Goal: Check status: Check status

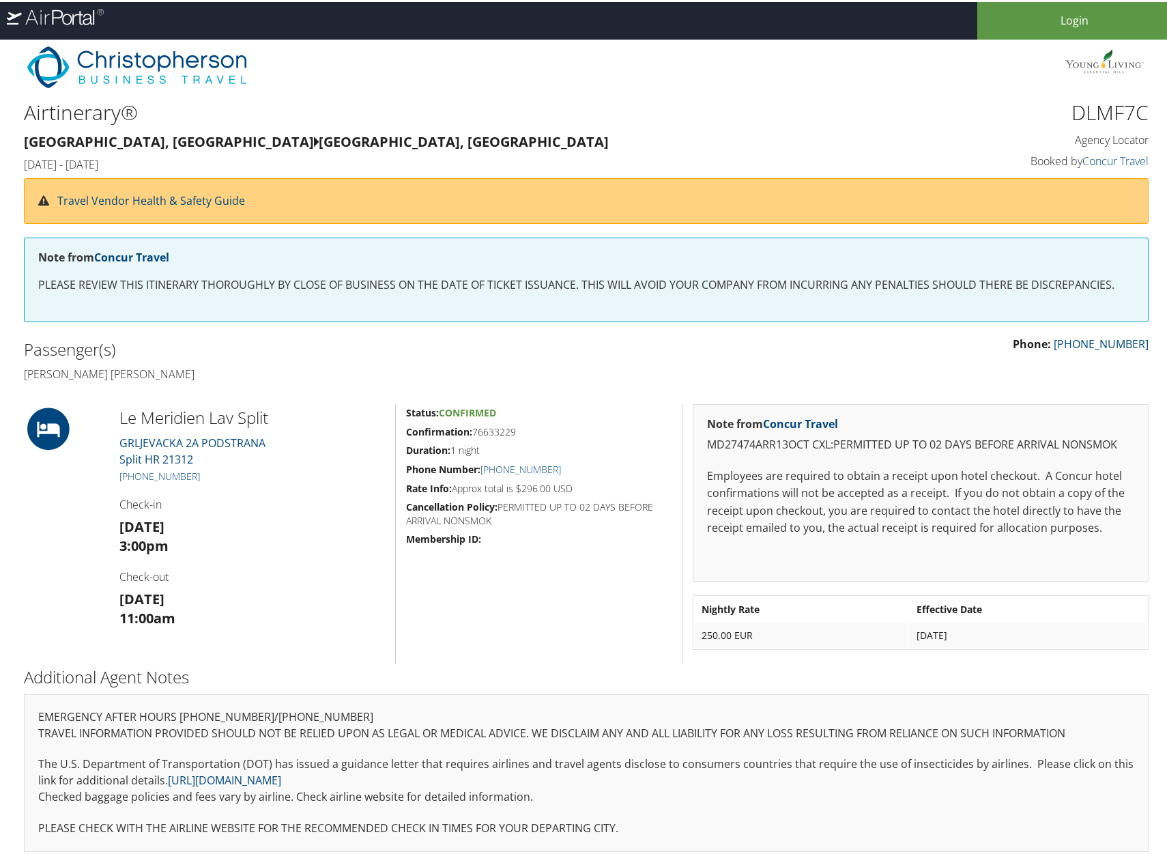
scroll to position [38, 0]
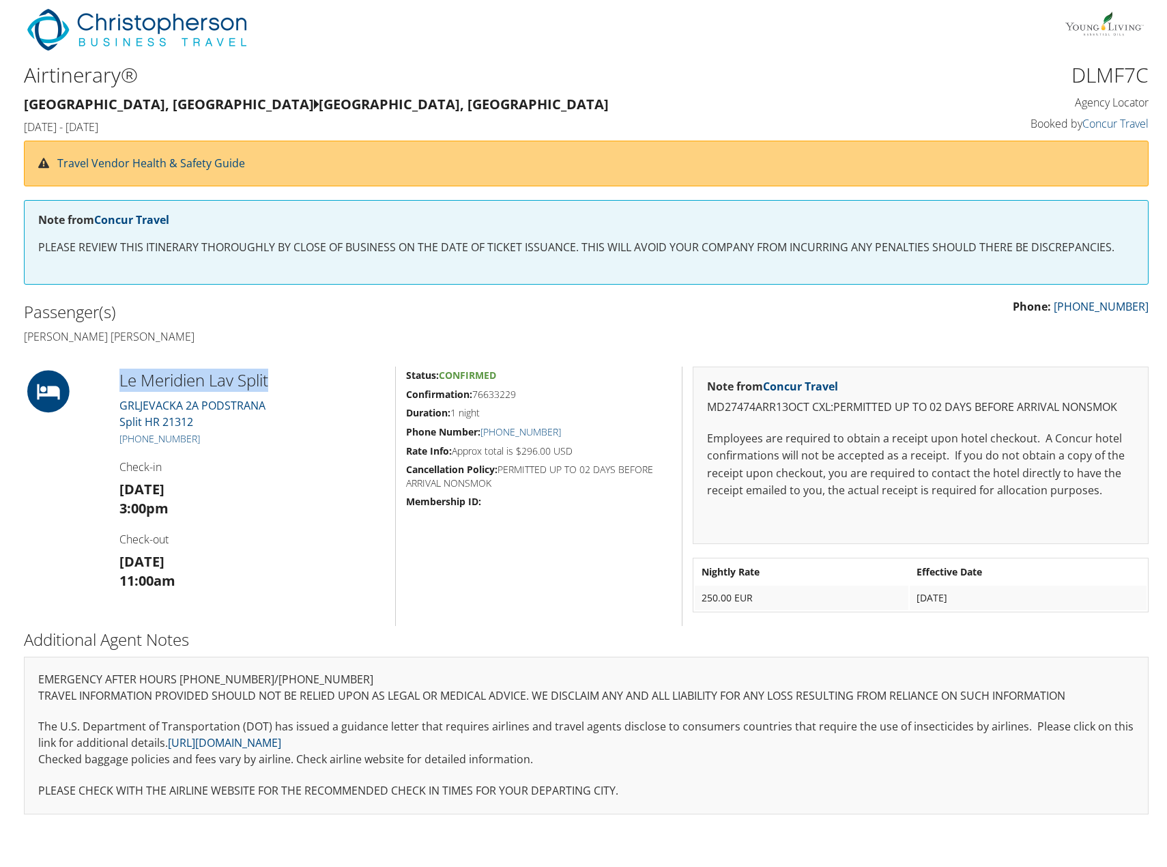
drag, startPoint x: 272, startPoint y: 379, endPoint x: 102, endPoint y: 360, distance: 170.4
click at [102, 360] on div "Airtinerary® [GEOGRAPHIC_DATA], [GEOGRAPHIC_DATA] [GEOGRAPHIC_DATA], [GEOGRAPHI…" at bounding box center [587, 413] width 1146 height 826
copy div "Le Meridien Lav Split"
drag, startPoint x: 214, startPoint y: 434, endPoint x: 102, endPoint y: 437, distance: 112.0
click at [102, 437] on div "Le Meridien Lav Split [STREET_ADDRESS] [PHONE_NUMBER] Check-in [DATE] 3:00pm Ch…" at bounding box center [587, 494] width 1146 height 259
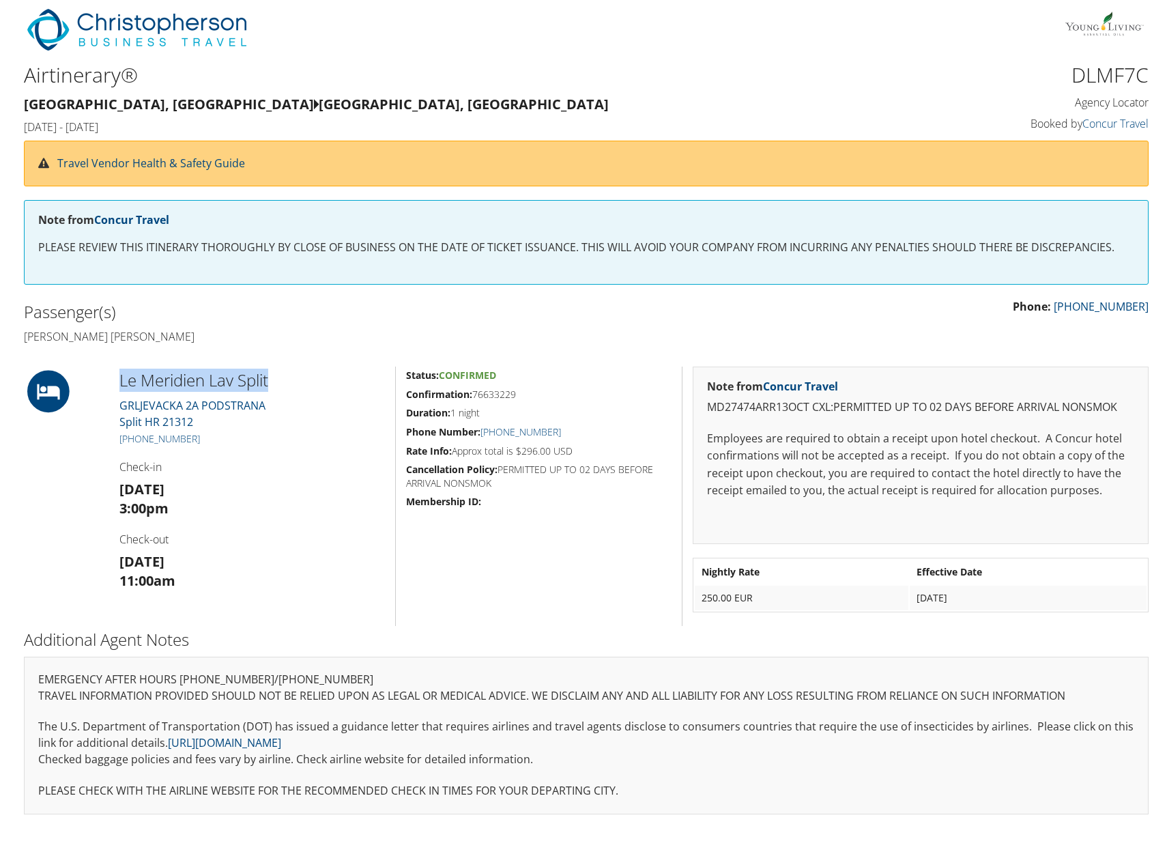
click at [102, 437] on div at bounding box center [62, 494] width 96 height 259
drag, startPoint x: 185, startPoint y: 438, endPoint x: 105, endPoint y: 436, distance: 79.9
click at [105, 436] on div "Le Meridien Lav Split [STREET_ADDRESS] [PHONE_NUMBER] Check-in [DATE] 3:00pm Ch…" at bounding box center [587, 494] width 1146 height 259
drag, startPoint x: 242, startPoint y: 473, endPoint x: 719, endPoint y: 323, distance: 499.6
click at [244, 473] on div "Le Meridien Lav Split [STREET_ADDRESS] [PHONE_NUMBER] Check-in [DATE] 3:00pm Ch…" at bounding box center [252, 494] width 287 height 259
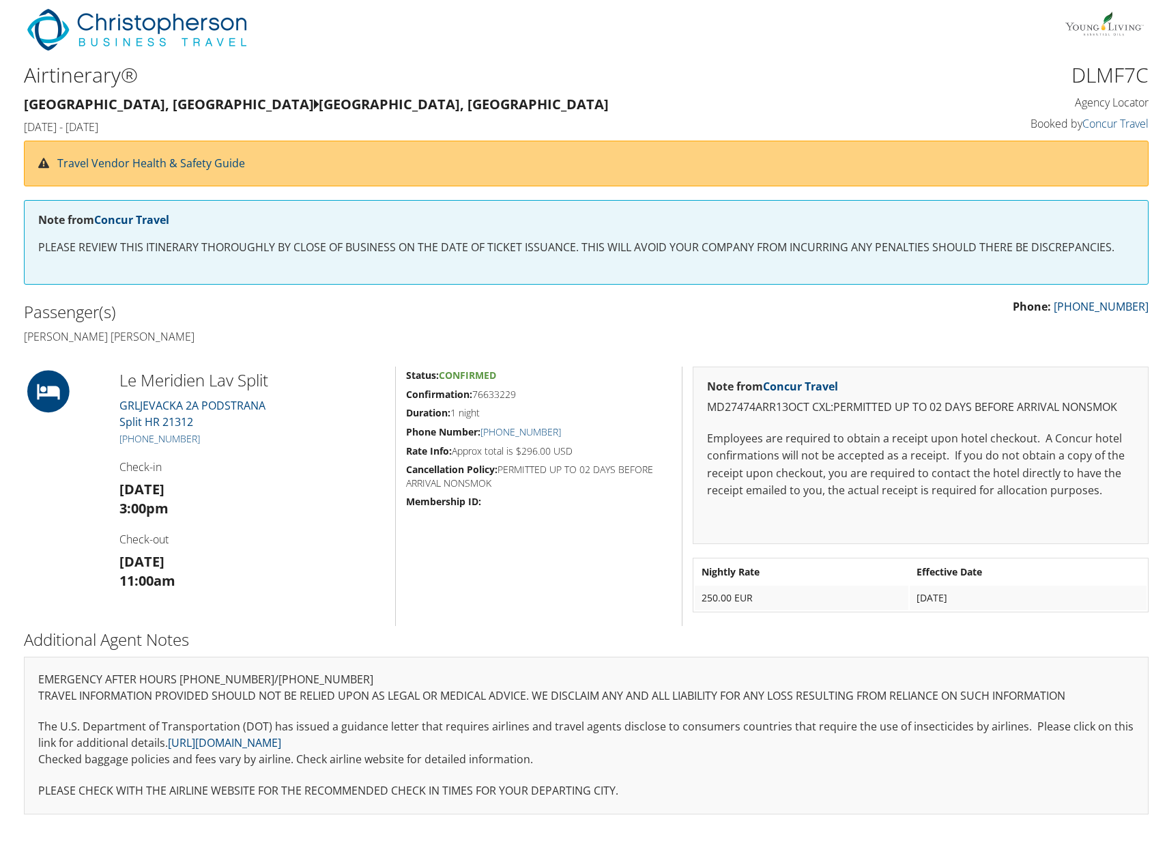
drag, startPoint x: 495, startPoint y: 391, endPoint x: 474, endPoint y: 395, distance: 20.8
click at [474, 395] on h5 "Confirmation: 76633229" at bounding box center [539, 393] width 266 height 14
copy h5 "76633229"
